Goal: Transaction & Acquisition: Book appointment/travel/reservation

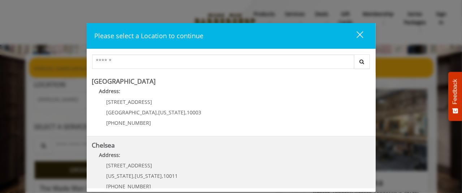
click at [145, 167] on span "169/170 W 23rd St" at bounding box center [130, 165] width 46 height 7
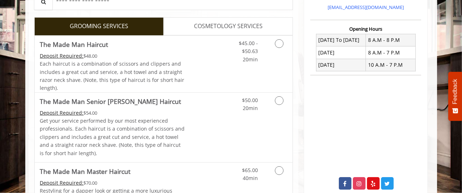
scroll to position [266, 0]
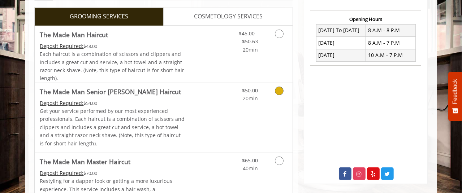
click at [282, 91] on icon "Grooming services" at bounding box center [279, 91] width 9 height 9
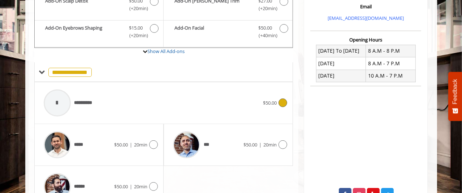
scroll to position [225, 0]
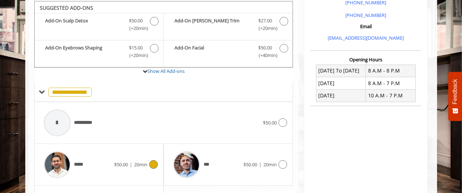
click at [151, 165] on icon at bounding box center [153, 164] width 9 height 9
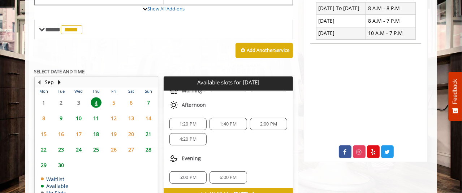
scroll to position [304, 0]
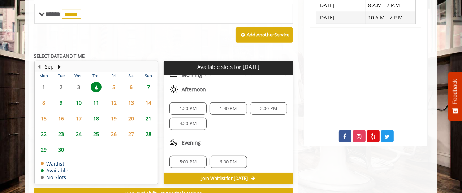
click at [178, 161] on span "5:00 PM" at bounding box center [188, 162] width 31 height 6
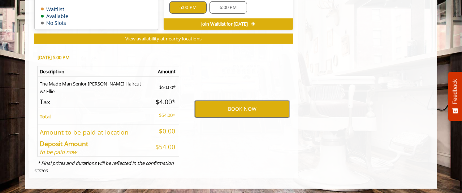
scroll to position [31, 0]
click at [212, 108] on button "BOOK NOW" at bounding box center [242, 109] width 94 height 17
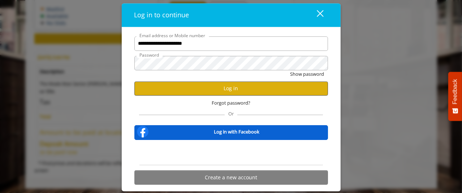
type input "**********"
click at [212, 90] on button "Log in" at bounding box center [231, 89] width 194 height 14
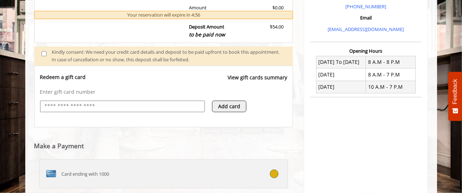
scroll to position [288, 0]
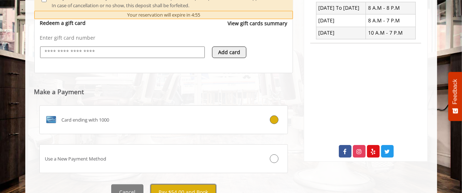
click at [178, 185] on button "Pay $54.00 and Book" at bounding box center [183, 193] width 65 height 16
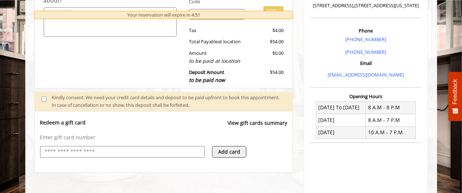
scroll to position [157, 0]
